Goal: Communication & Community: Answer question/provide support

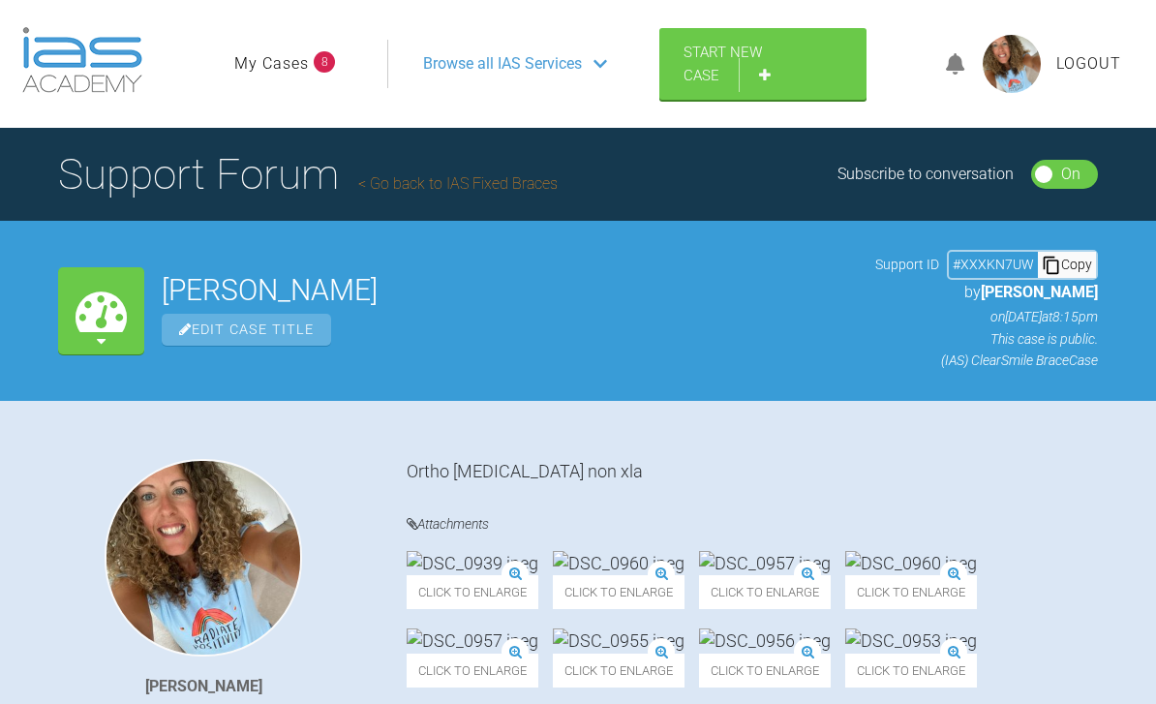
scroll to position [7243, 0]
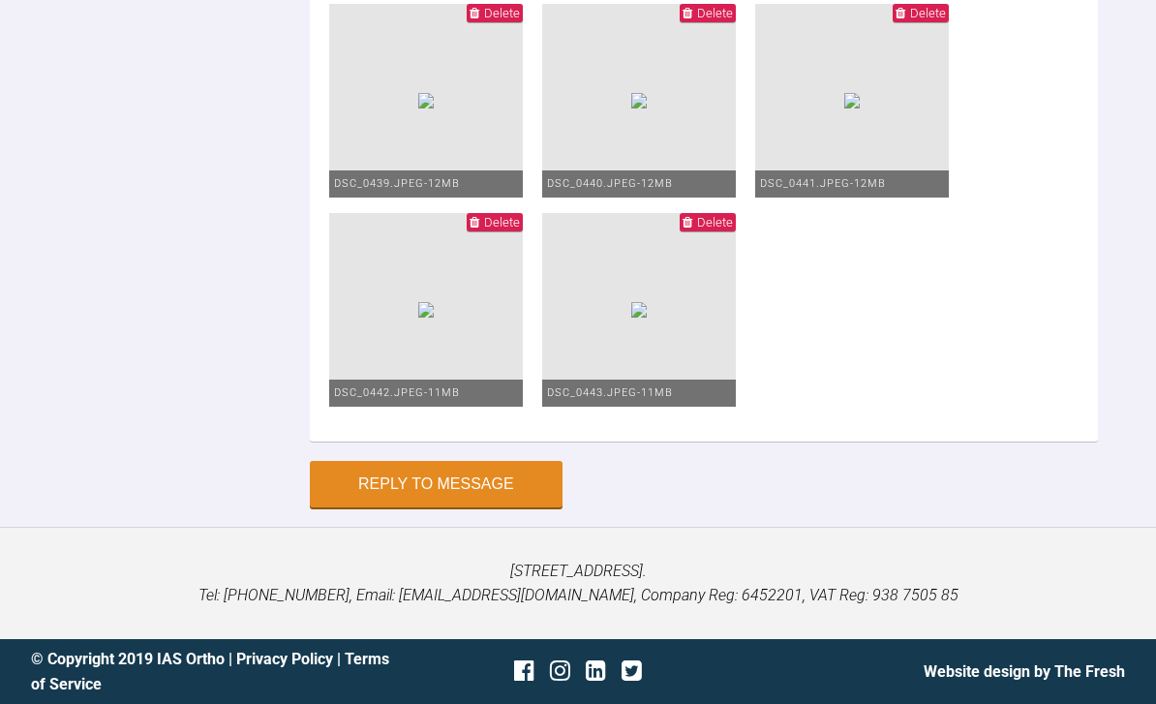
scroll to position [7092, 0]
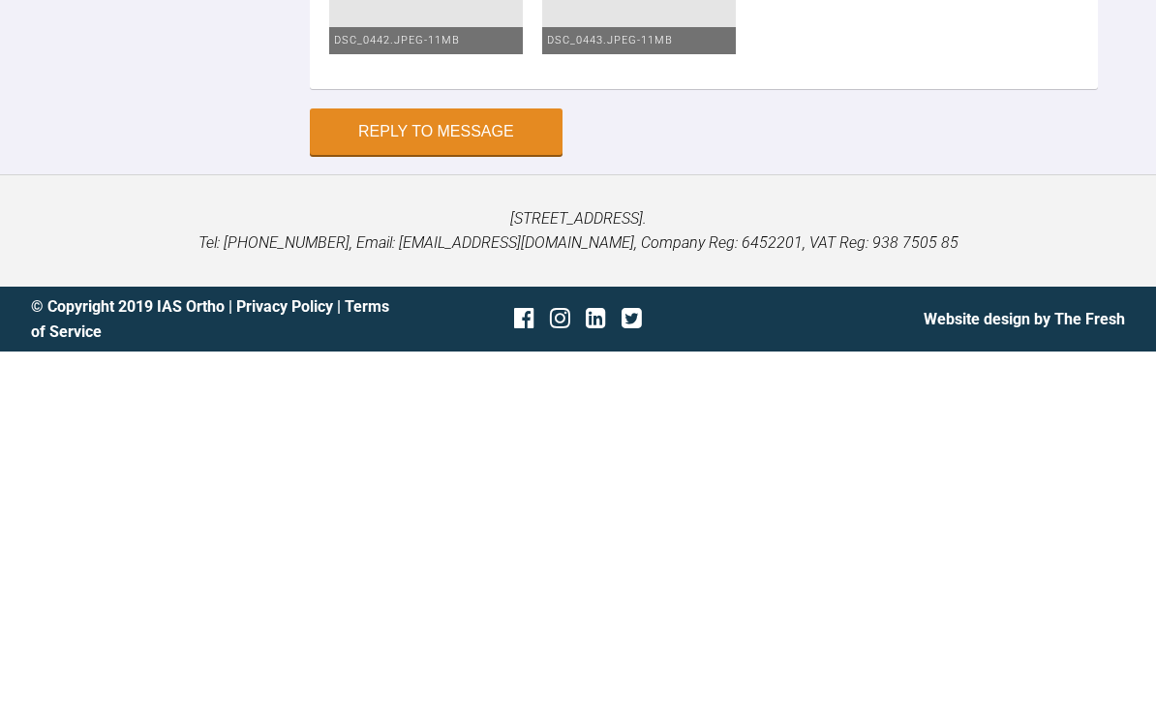
scroll to position [7888, 0]
type textarea "Hello [PERSON_NAME] up clarity mbt both arches 012 niti really tried hard with …"
click at [473, 461] on button "Reply to Message" at bounding box center [436, 484] width 253 height 46
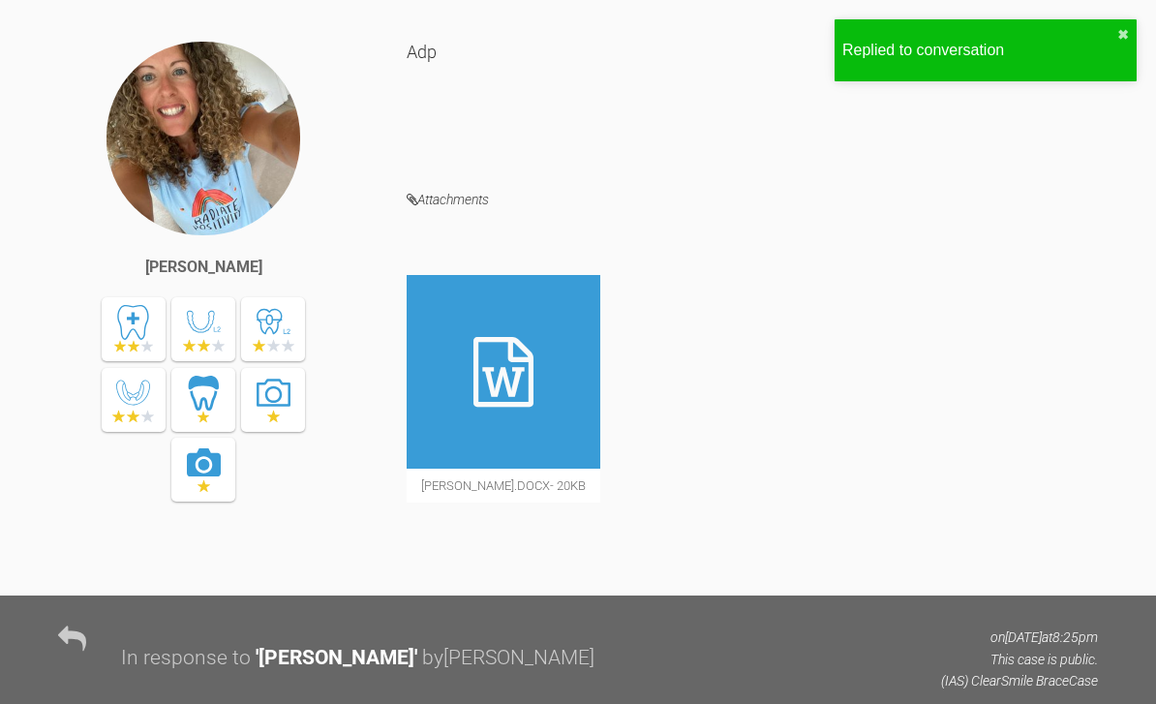
scroll to position [0, 0]
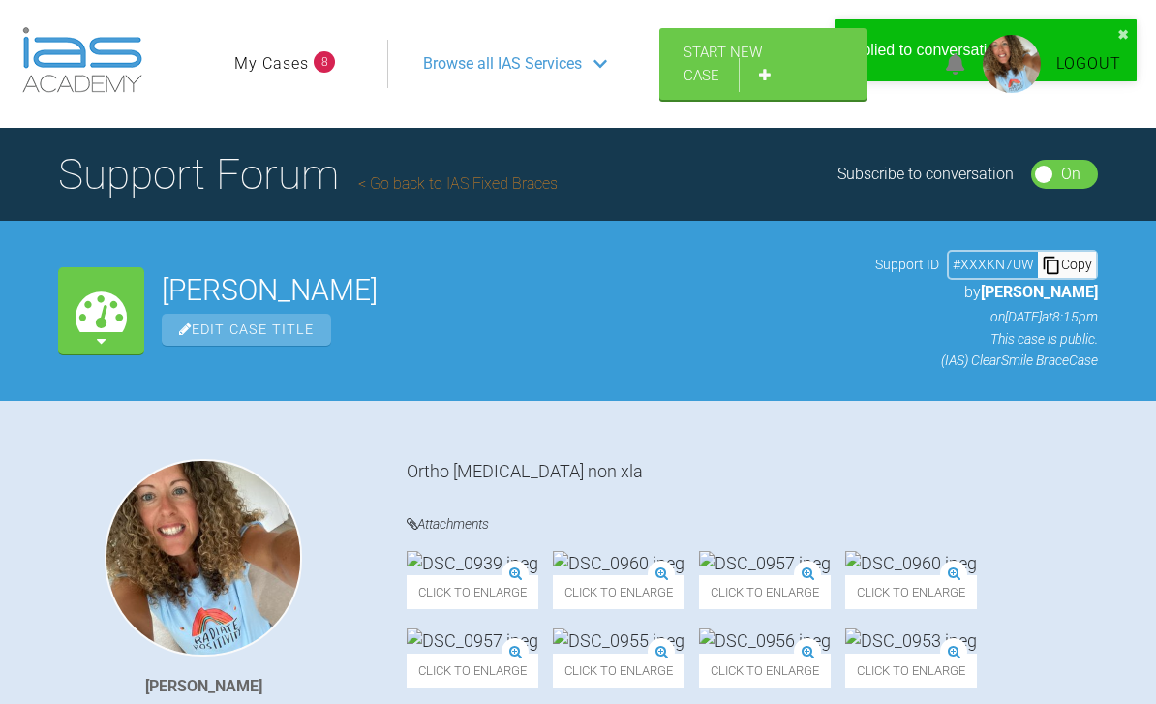
click at [261, 68] on link "My Cases" at bounding box center [271, 63] width 75 height 25
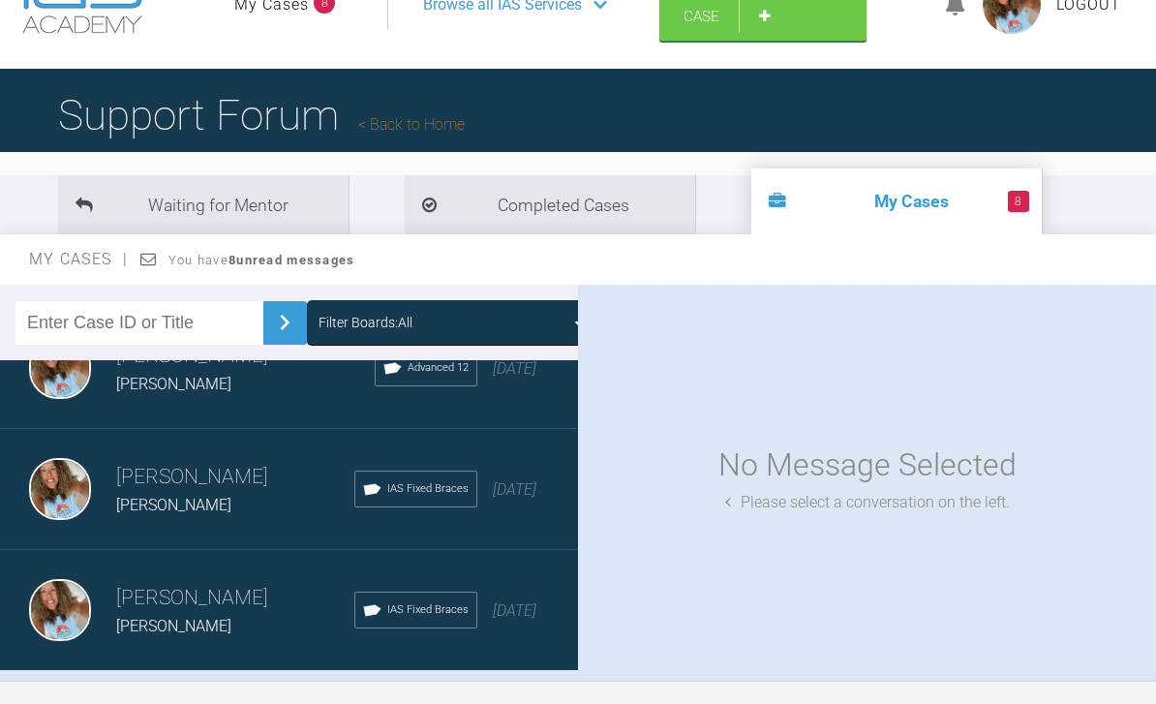
scroll to position [2109, 0]
click at [317, 690] on div "Load more" at bounding box center [289, 702] width 578 height 60
click at [302, 690] on div "Load more" at bounding box center [289, 702] width 578 height 60
click at [312, 690] on div "Load more" at bounding box center [289, 702] width 578 height 60
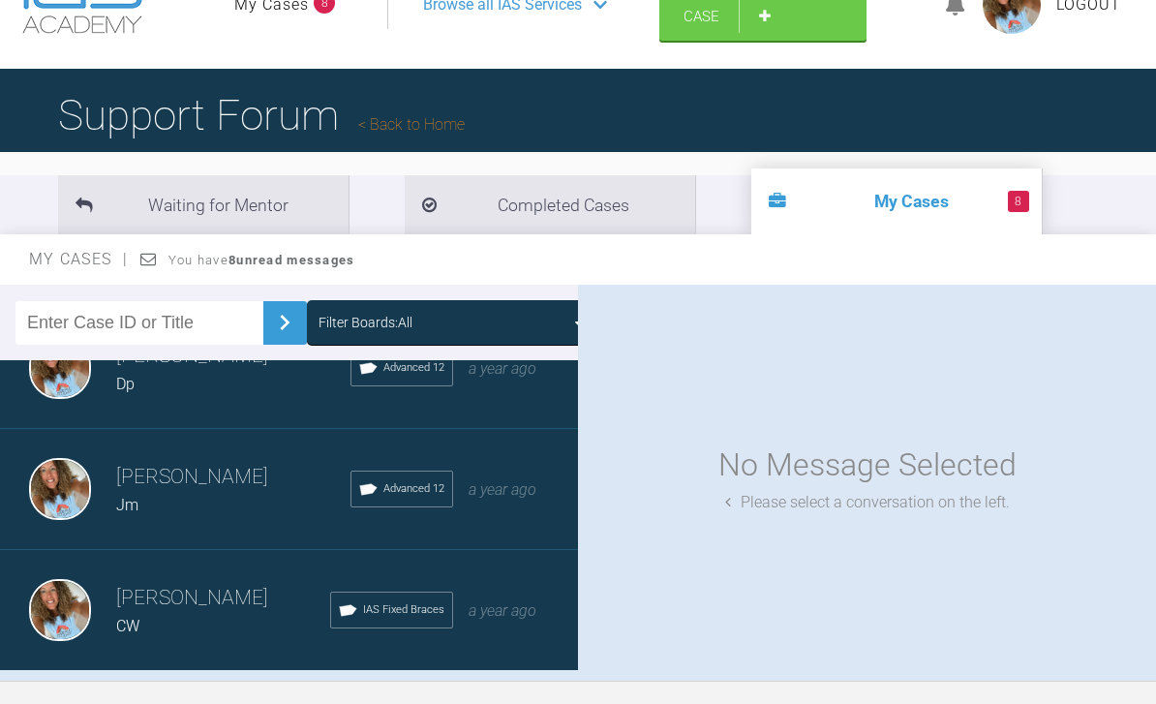
scroll to position [9372, 0]
click at [320, 690] on div "Load more" at bounding box center [289, 702] width 578 height 60
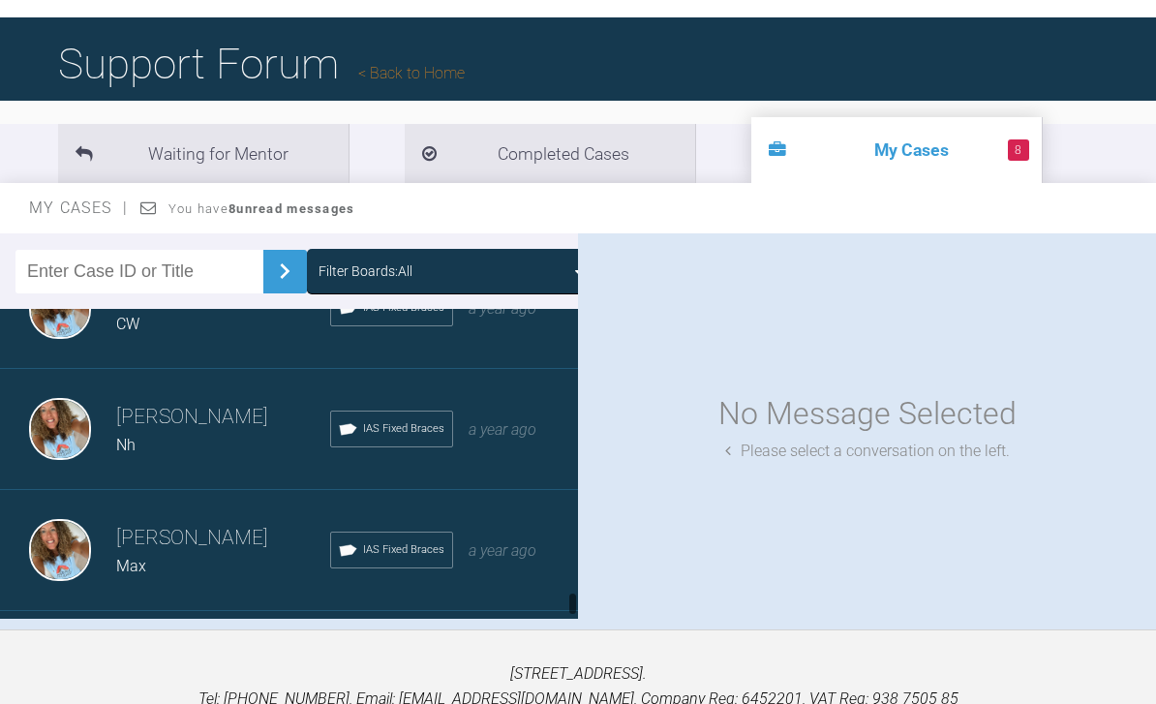
scroll to position [9625, 0]
click at [530, 439] on div "a year ago" at bounding box center [503, 428] width 68 height 25
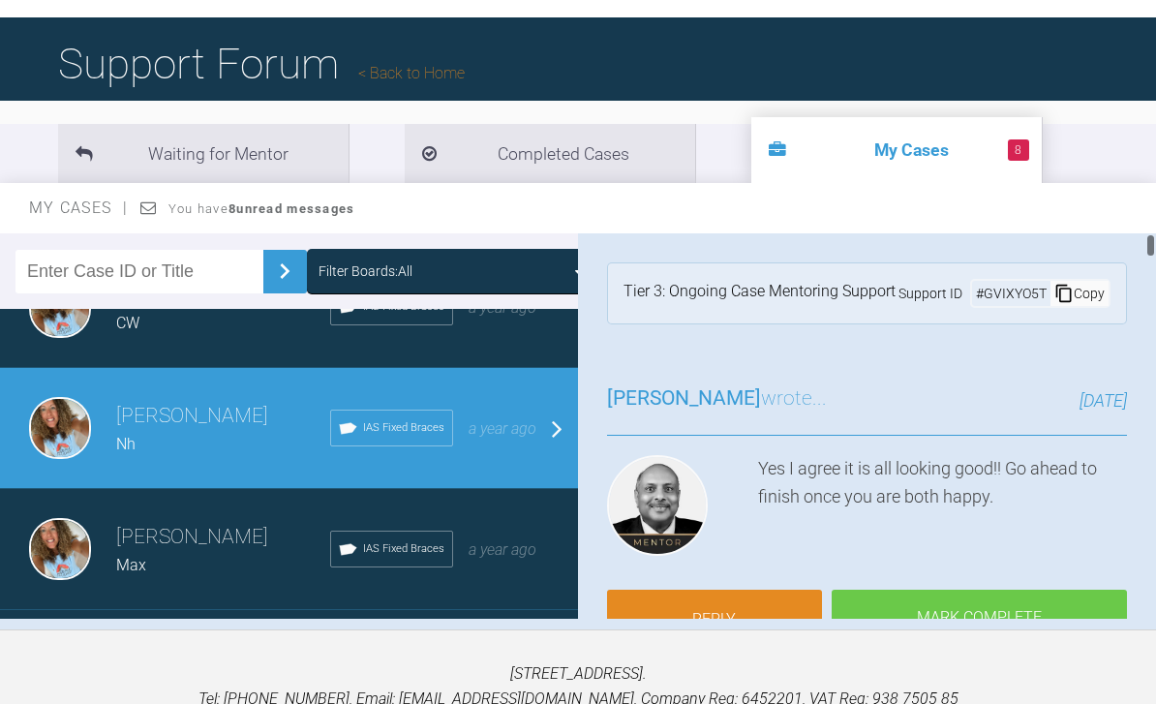
click at [757, 590] on link "Reply" at bounding box center [714, 620] width 215 height 60
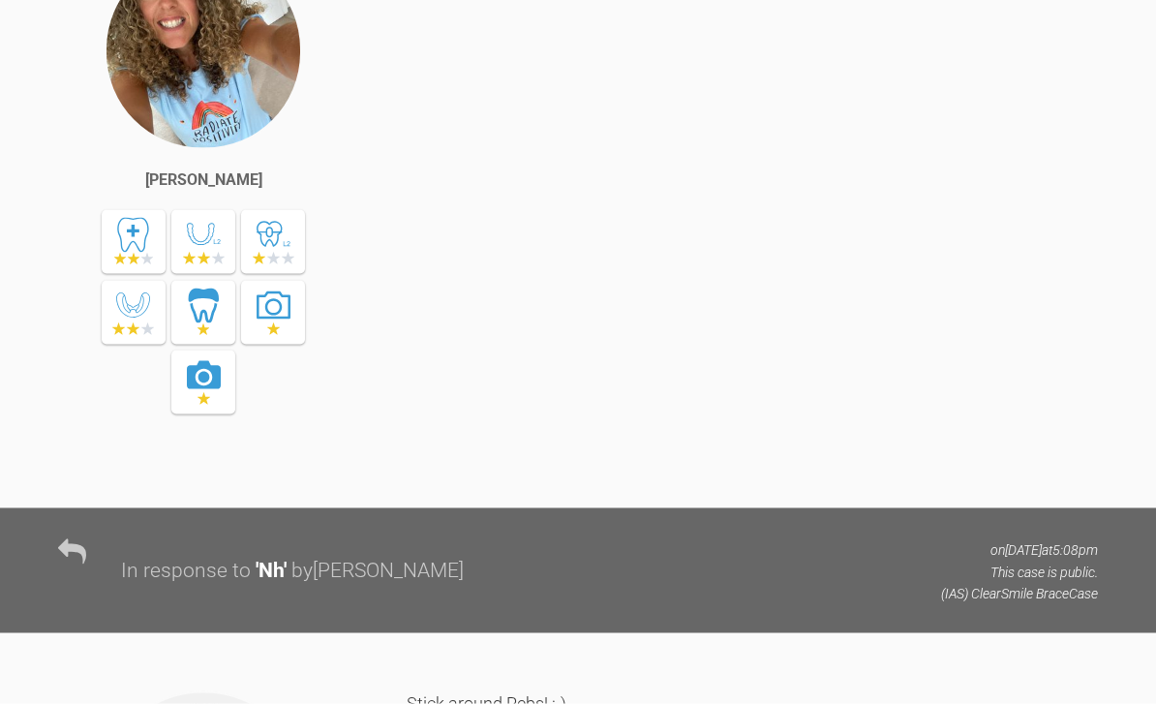
scroll to position [41406, 0]
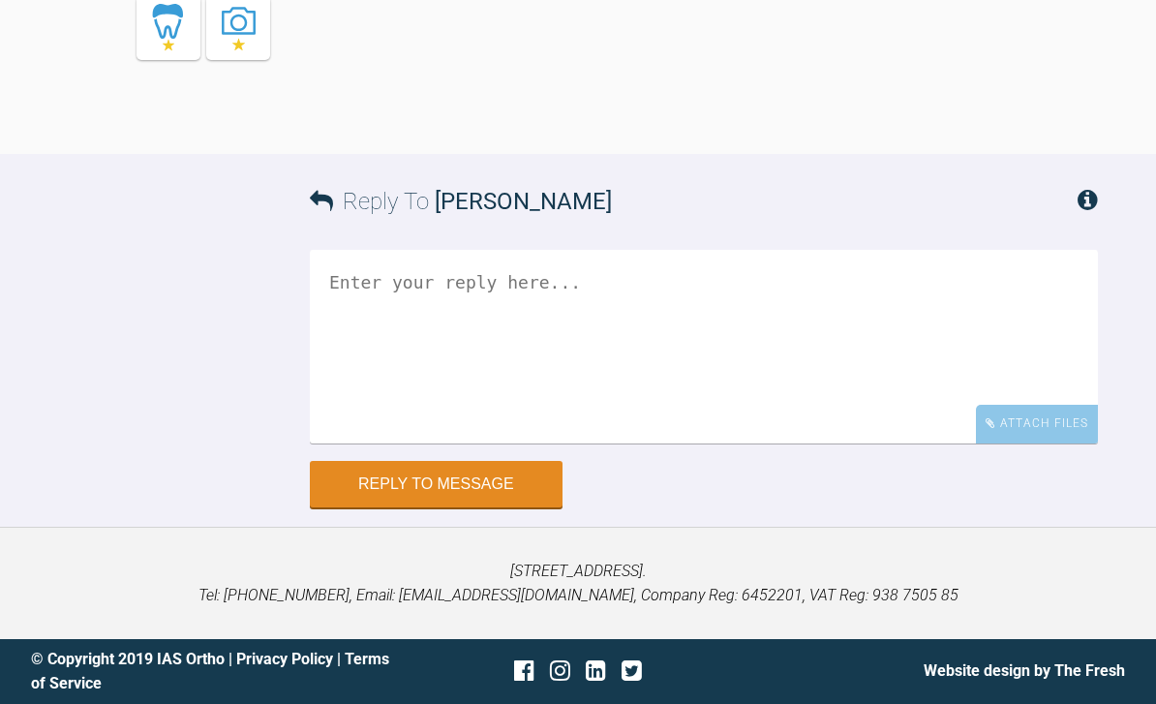
click at [1025, 443] on div "Attach Files" at bounding box center [1037, 424] width 122 height 38
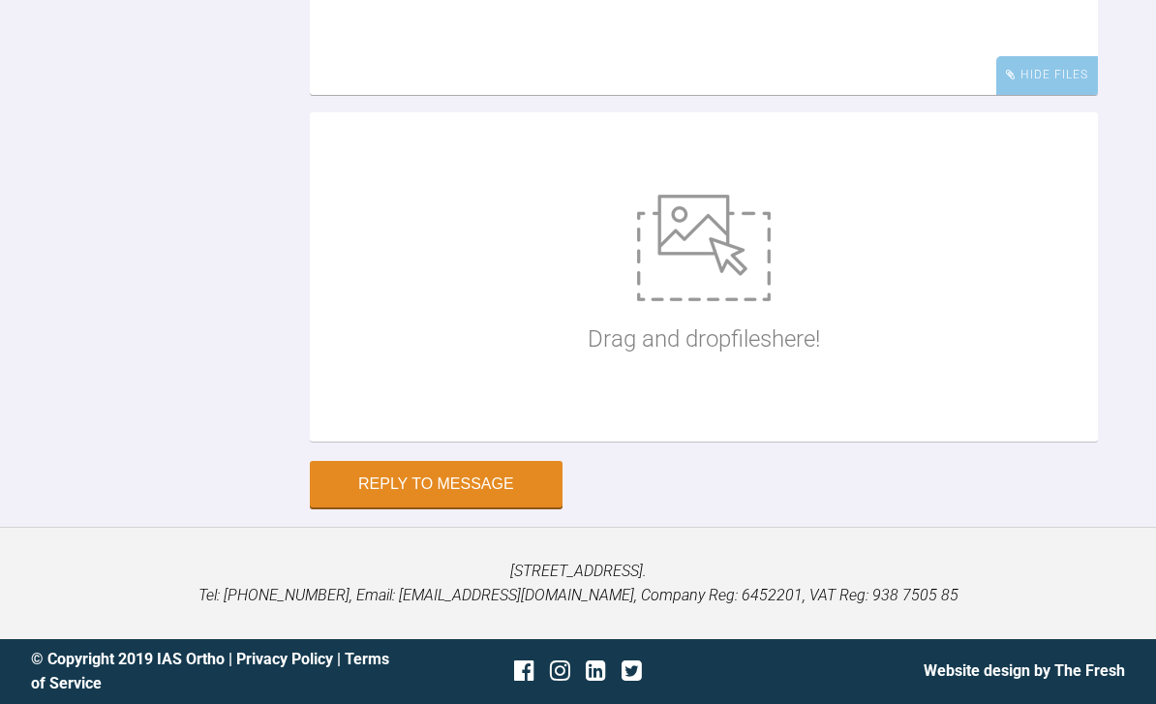
scroll to position [41649, 0]
click at [710, 301] on img at bounding box center [704, 248] width 134 height 107
type input "C:\fakepath\DSC_0613.jpeg"
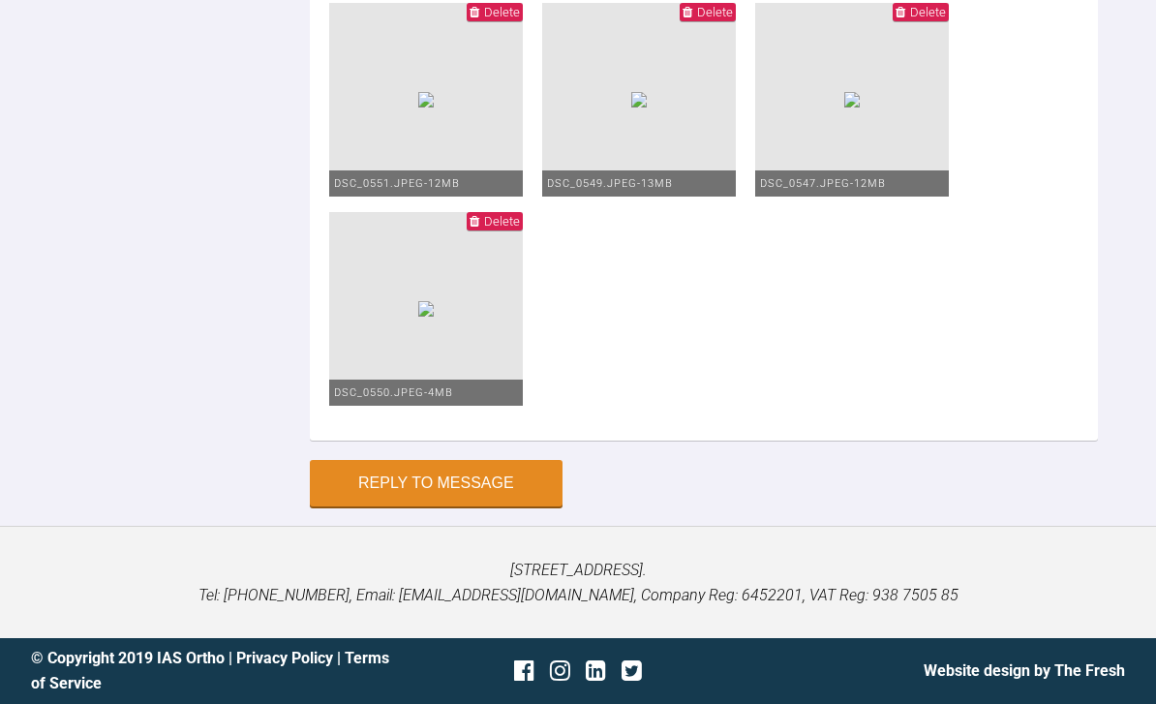
scroll to position [41750, 0]
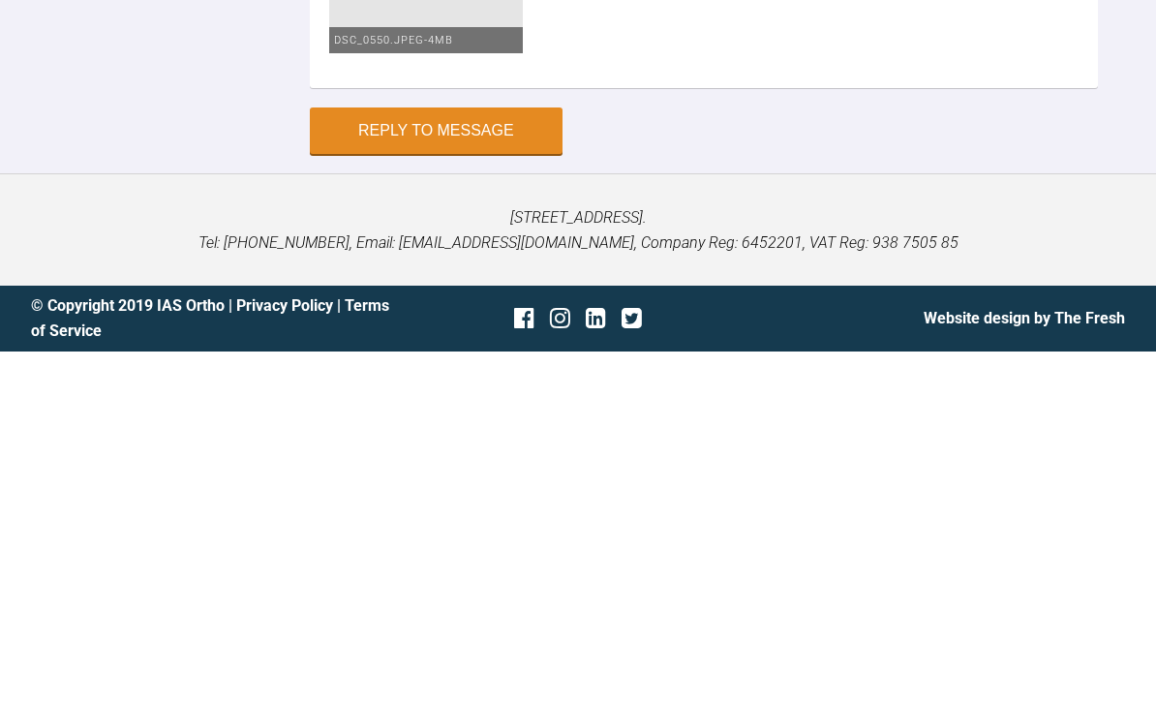
scroll to position [43392, 0]
type textarea "Hey pinks finito 🥰🥰🥰🥰🥰thanks SO much for all your help this was my first xLa ca…"
click at [487, 460] on button "Reply to Message" at bounding box center [436, 483] width 253 height 46
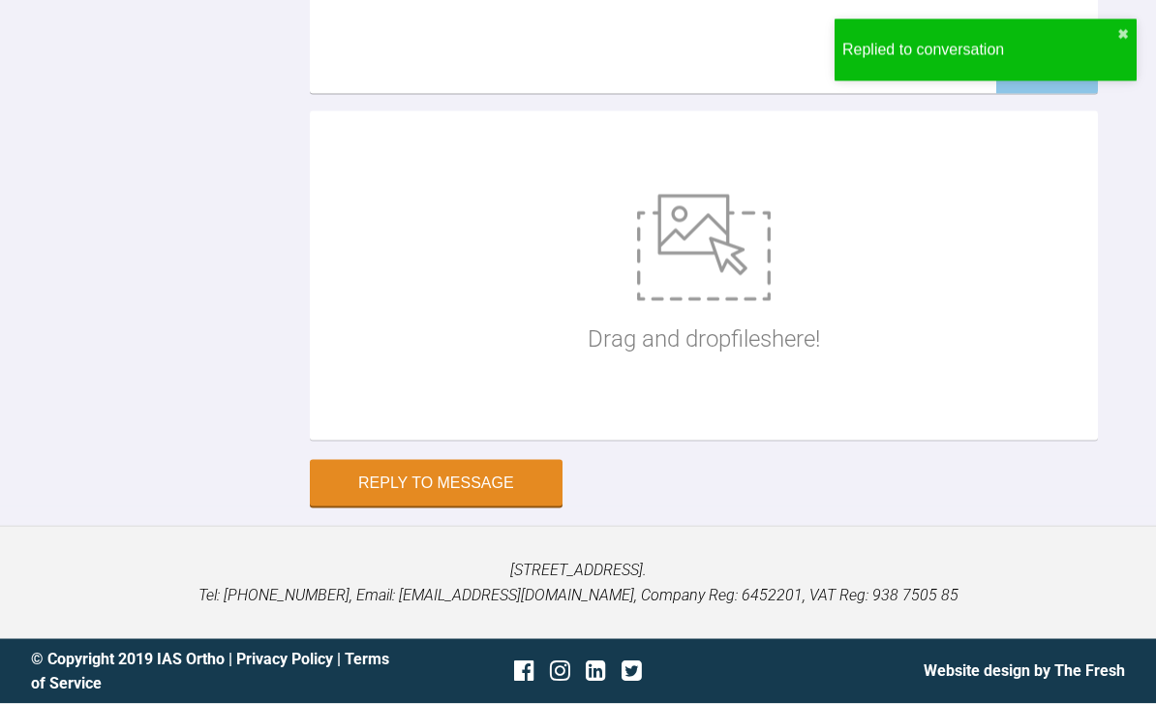
scroll to position [42167, 0]
